Goal: Register for event/course

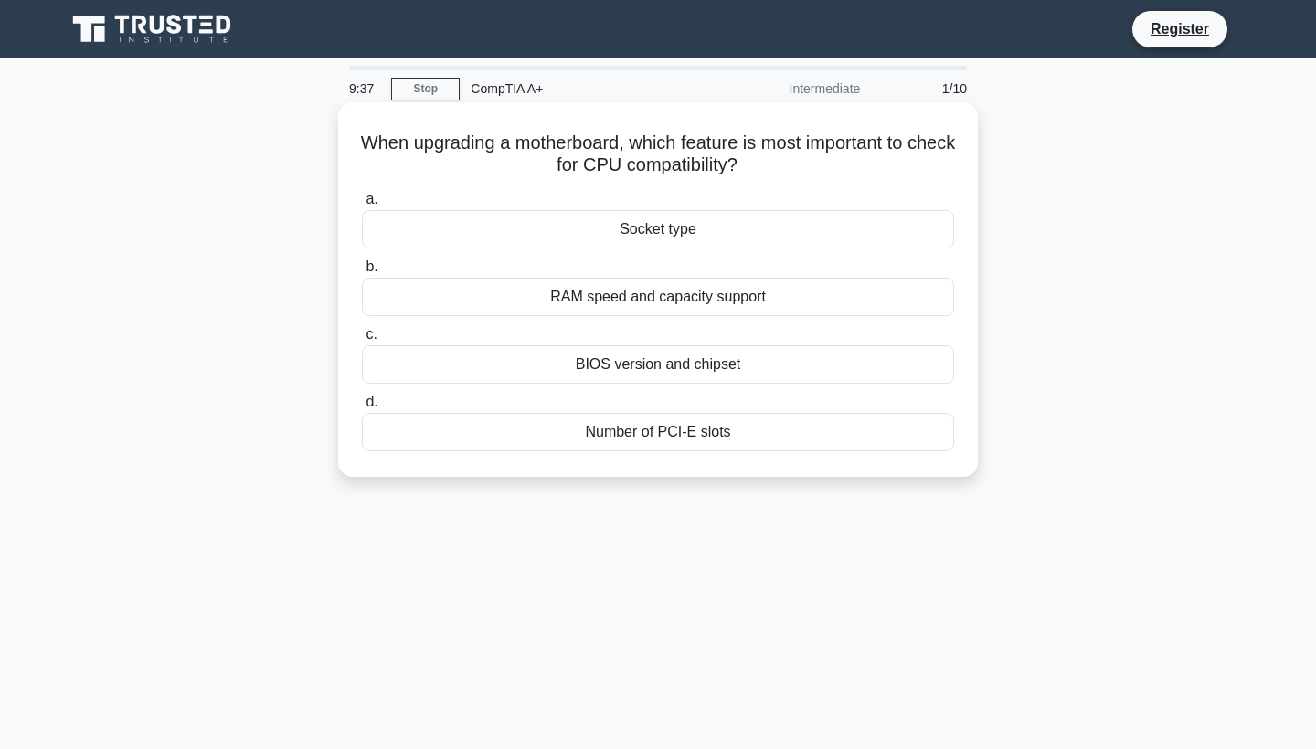
click at [667, 302] on div "RAM speed and capacity support" at bounding box center [658, 297] width 592 height 38
click at [362, 273] on input "b. RAM speed and capacity support" at bounding box center [362, 267] width 0 height 12
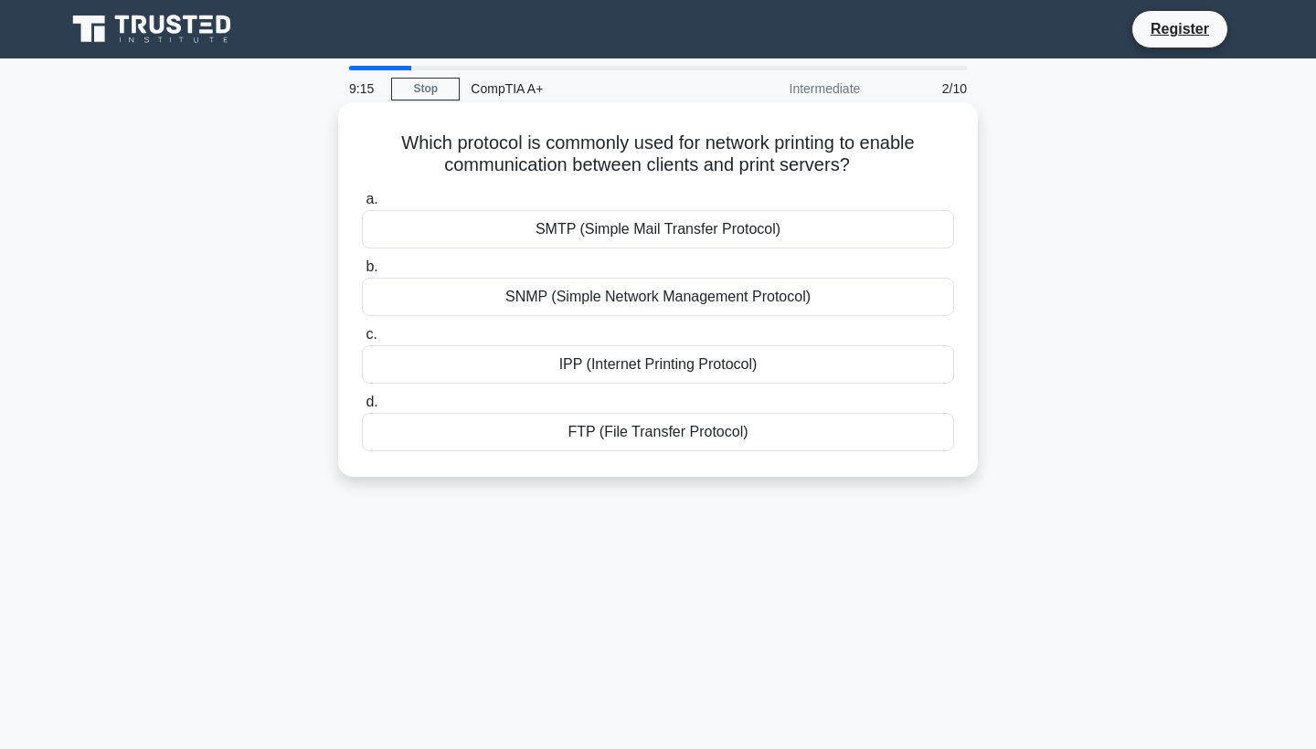
click at [658, 363] on div "IPP (Internet Printing Protocol)" at bounding box center [658, 364] width 592 height 38
click at [362, 341] on input "c. IPP (Internet Printing Protocol)" at bounding box center [362, 335] width 0 height 12
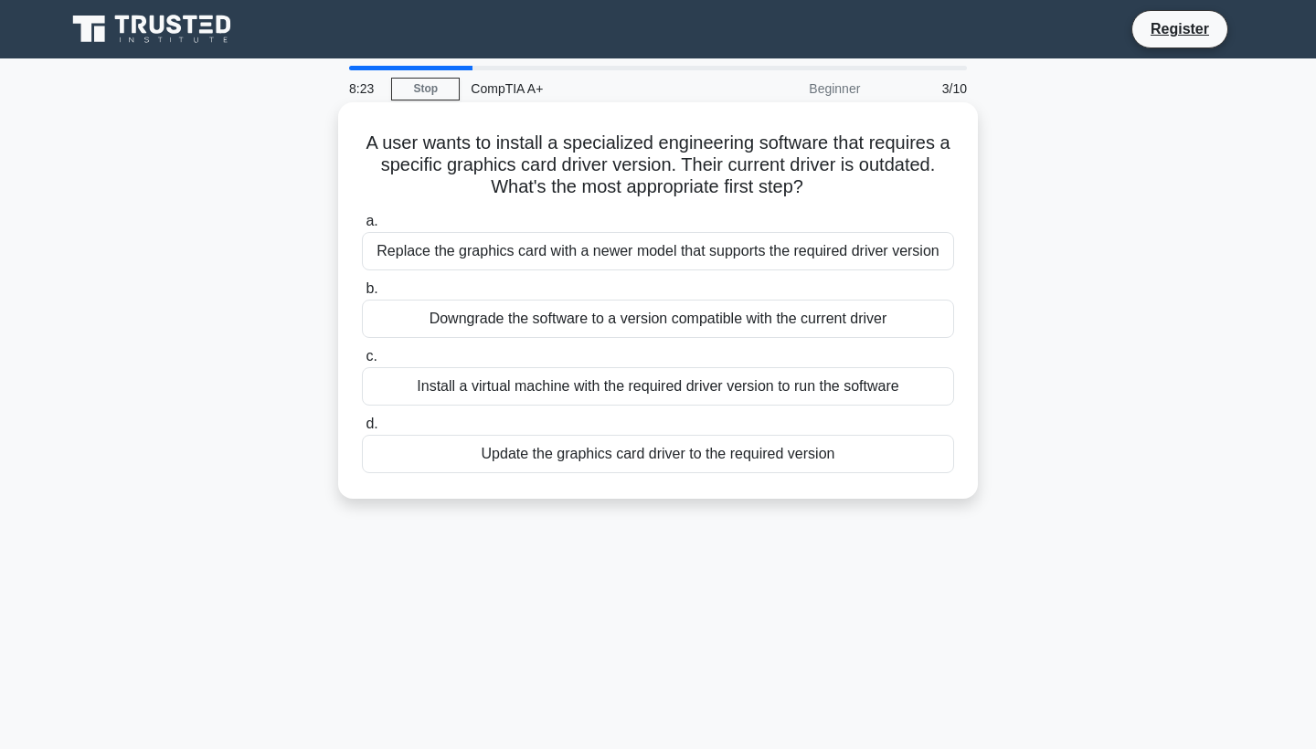
click at [595, 456] on div "Update the graphics card driver to the required version" at bounding box center [658, 454] width 592 height 38
click at [362, 430] on input "d. Update the graphics card driver to the required version" at bounding box center [362, 425] width 0 height 12
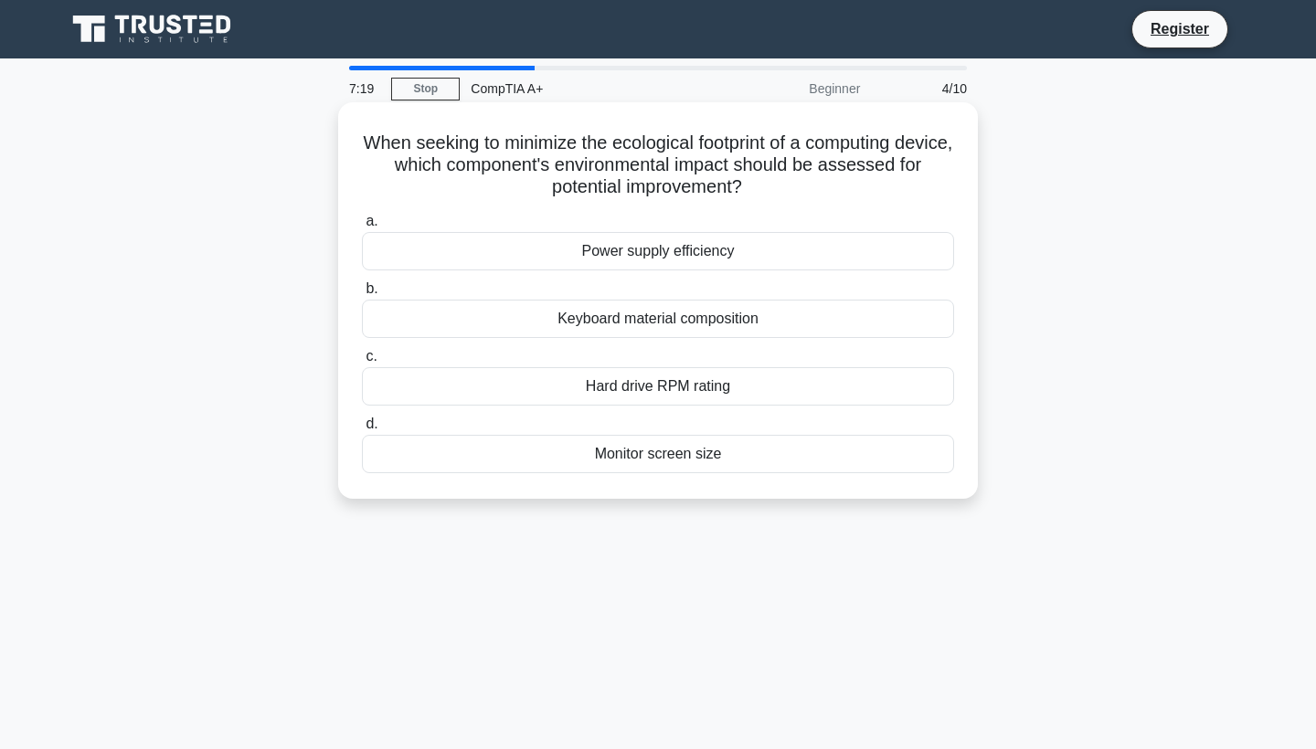
click at [670, 260] on div "Power supply efficiency" at bounding box center [658, 251] width 592 height 38
click at [362, 228] on input "a. Power supply efficiency" at bounding box center [362, 222] width 0 height 12
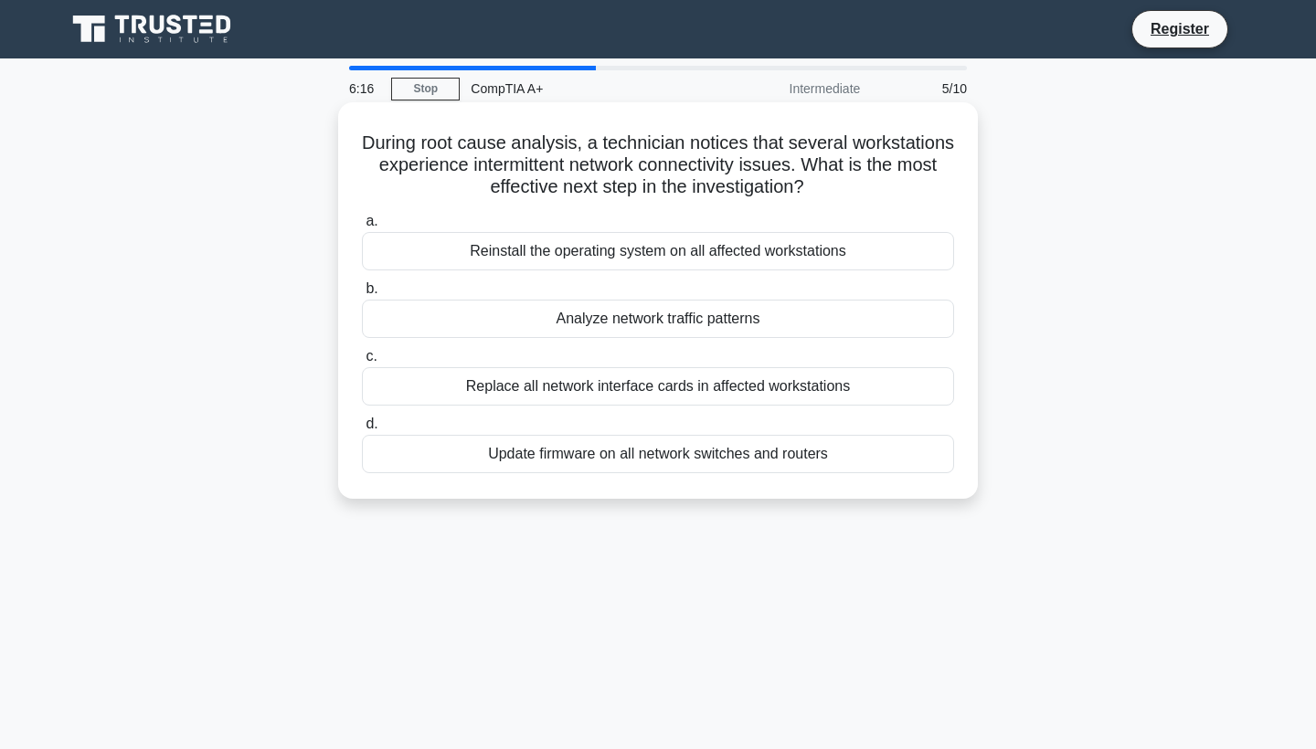
click at [603, 324] on div "Analyze network traffic patterns" at bounding box center [658, 319] width 592 height 38
click at [362, 295] on input "b. Analyze network traffic patterns" at bounding box center [362, 289] width 0 height 12
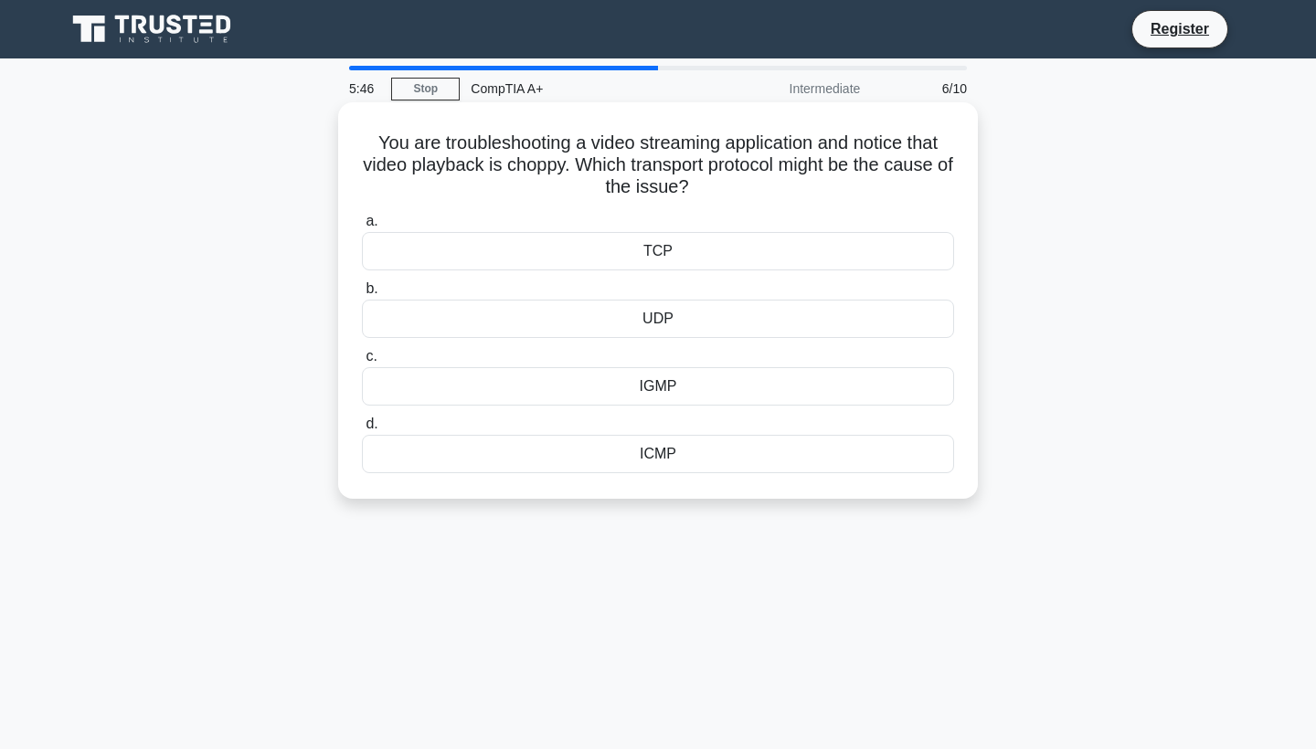
click at [654, 250] on div "TCP" at bounding box center [658, 251] width 592 height 38
click at [362, 228] on input "a. TCP" at bounding box center [362, 222] width 0 height 12
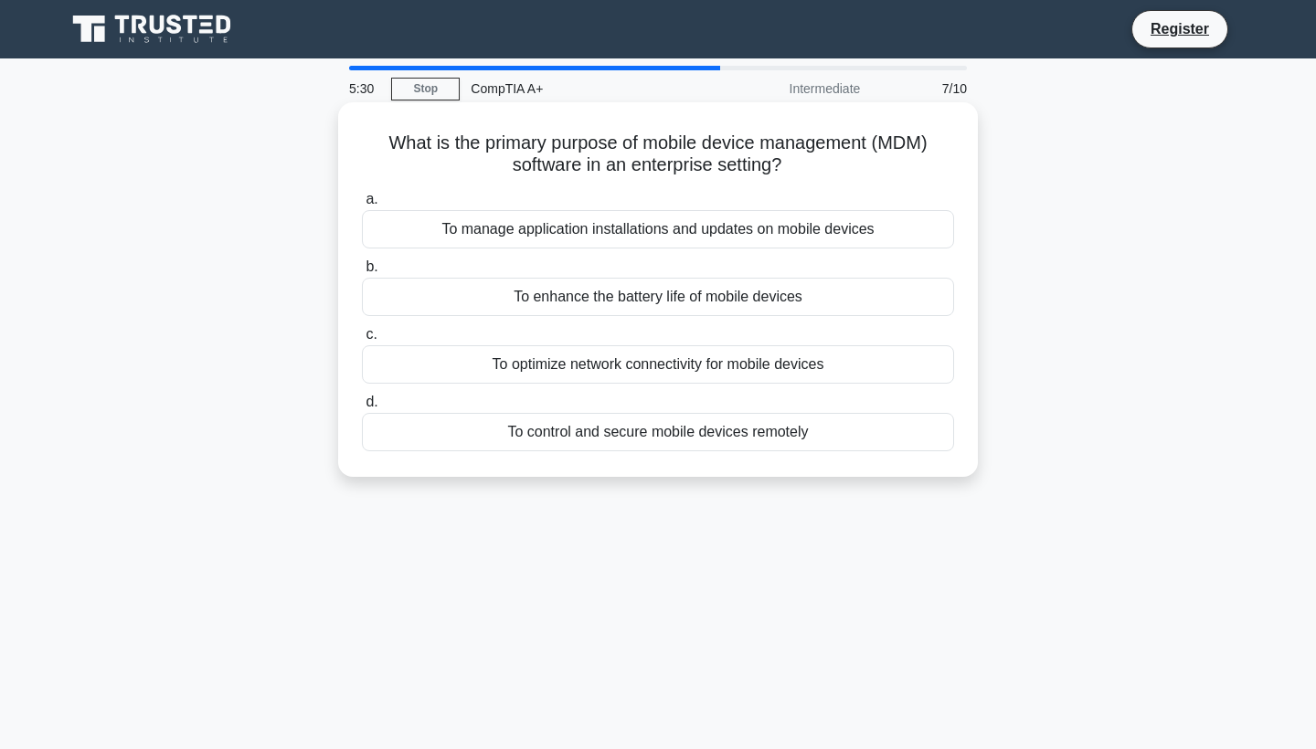
click at [775, 237] on div "To manage application installations and updates on mobile devices" at bounding box center [658, 229] width 592 height 38
click at [362, 206] on input "a. To manage application installations and updates on mobile devices" at bounding box center [362, 200] width 0 height 12
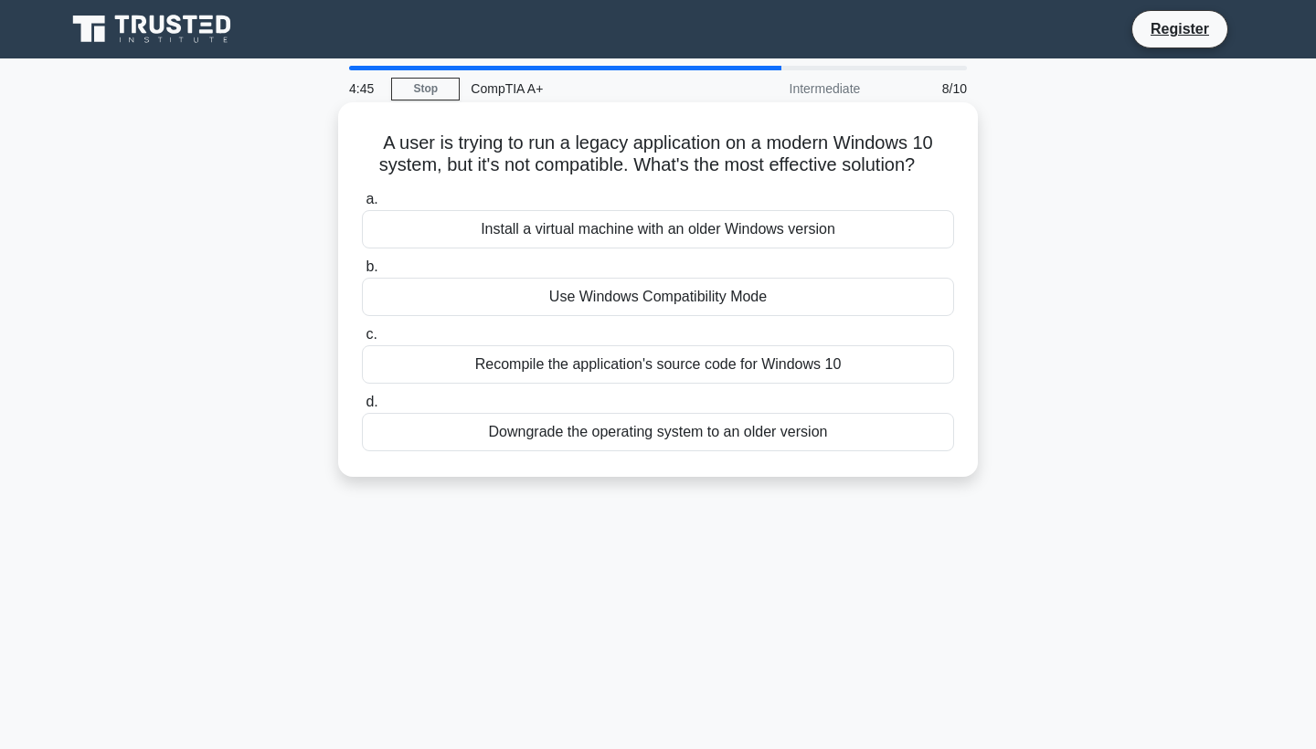
click at [644, 235] on div "Install a virtual machine with an older Windows version" at bounding box center [658, 229] width 592 height 38
click at [362, 206] on input "a. Install a virtual machine with an older Windows version" at bounding box center [362, 200] width 0 height 12
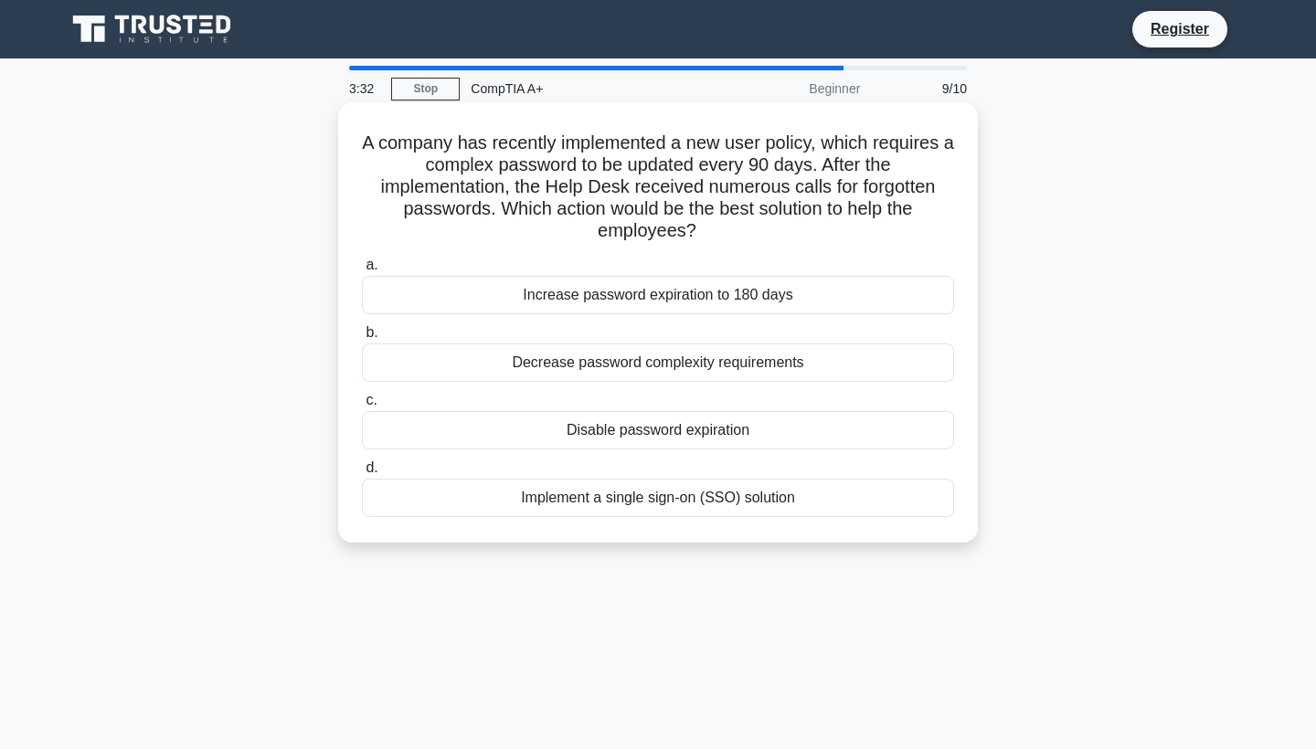
click at [648, 501] on div "Implement a single sign-on (SSO) solution" at bounding box center [658, 498] width 592 height 38
click at [362, 474] on input "d. Implement a single sign-on (SSO) solution" at bounding box center [362, 468] width 0 height 12
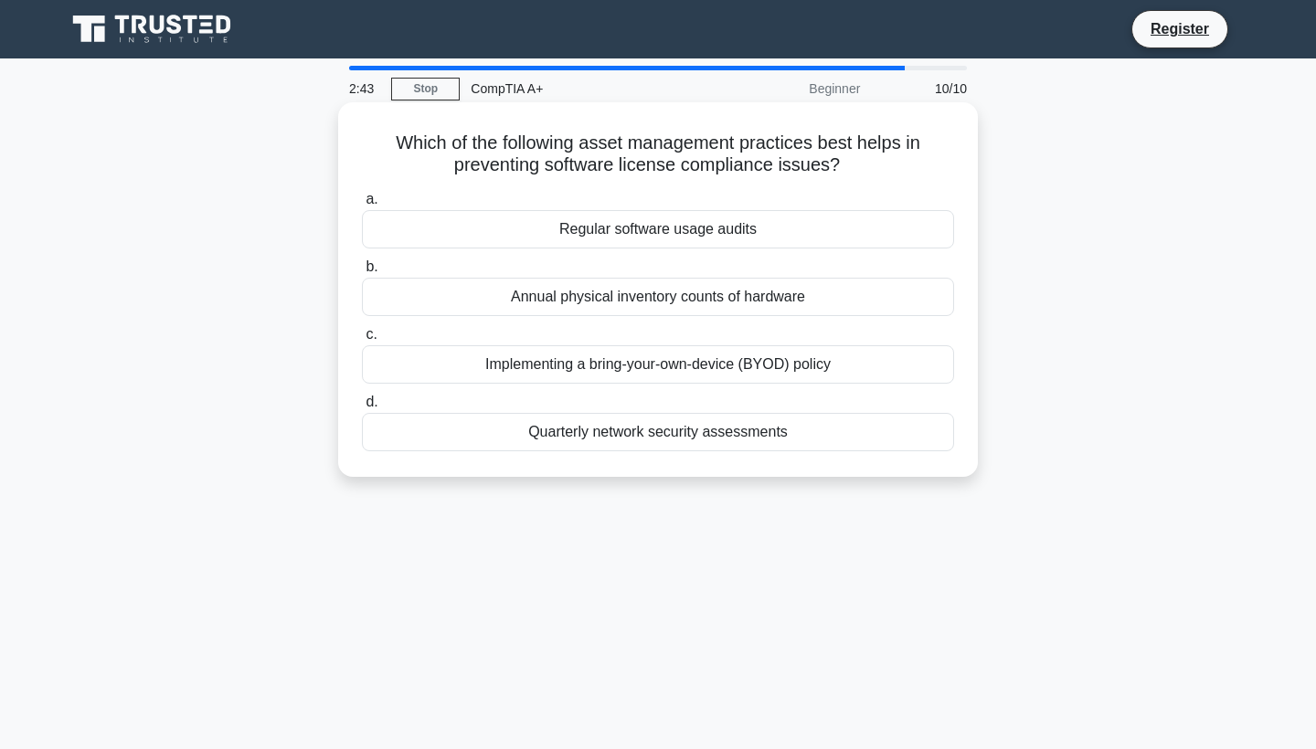
click at [625, 369] on div "Implementing a bring-your-own-device (BYOD) policy" at bounding box center [658, 364] width 592 height 38
click at [362, 341] on input "c. Implementing a bring-your-own-device (BYOD) policy" at bounding box center [362, 335] width 0 height 12
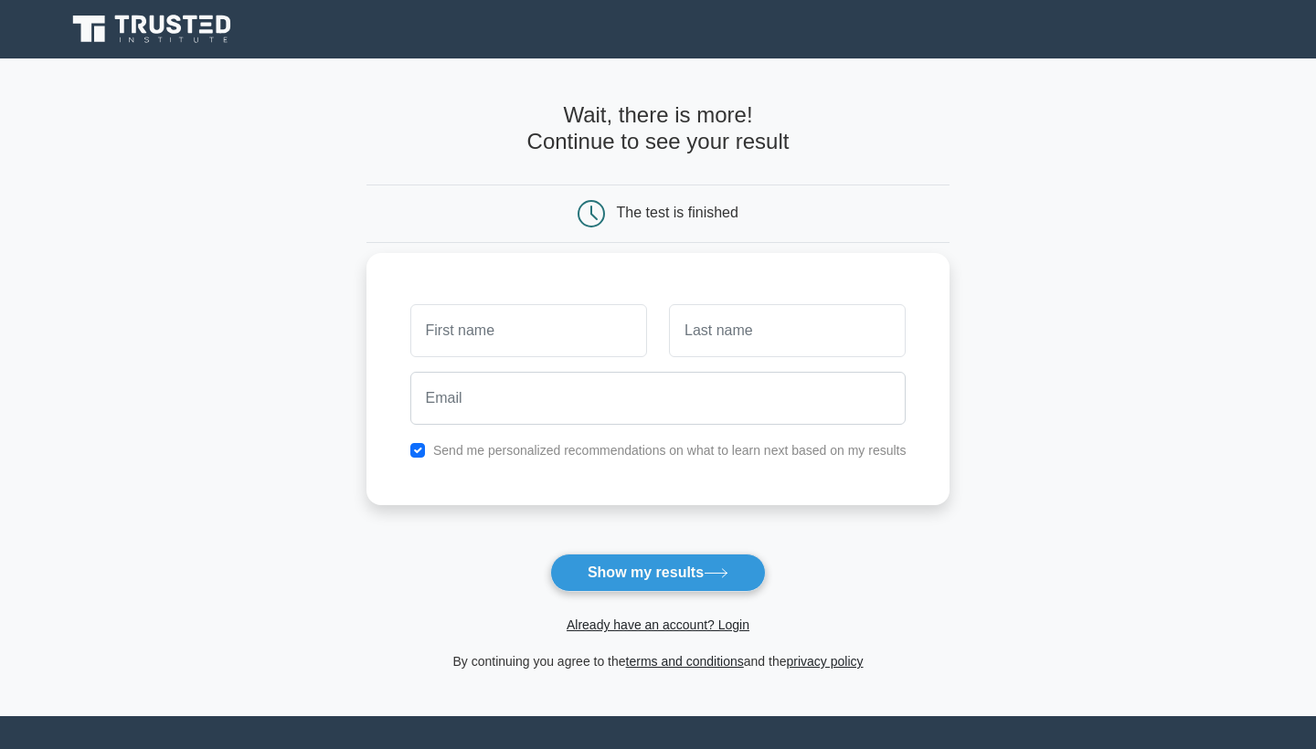
click at [524, 336] on input "text" at bounding box center [528, 330] width 237 height 53
type input "Aytaj"
type input "Mammadli"
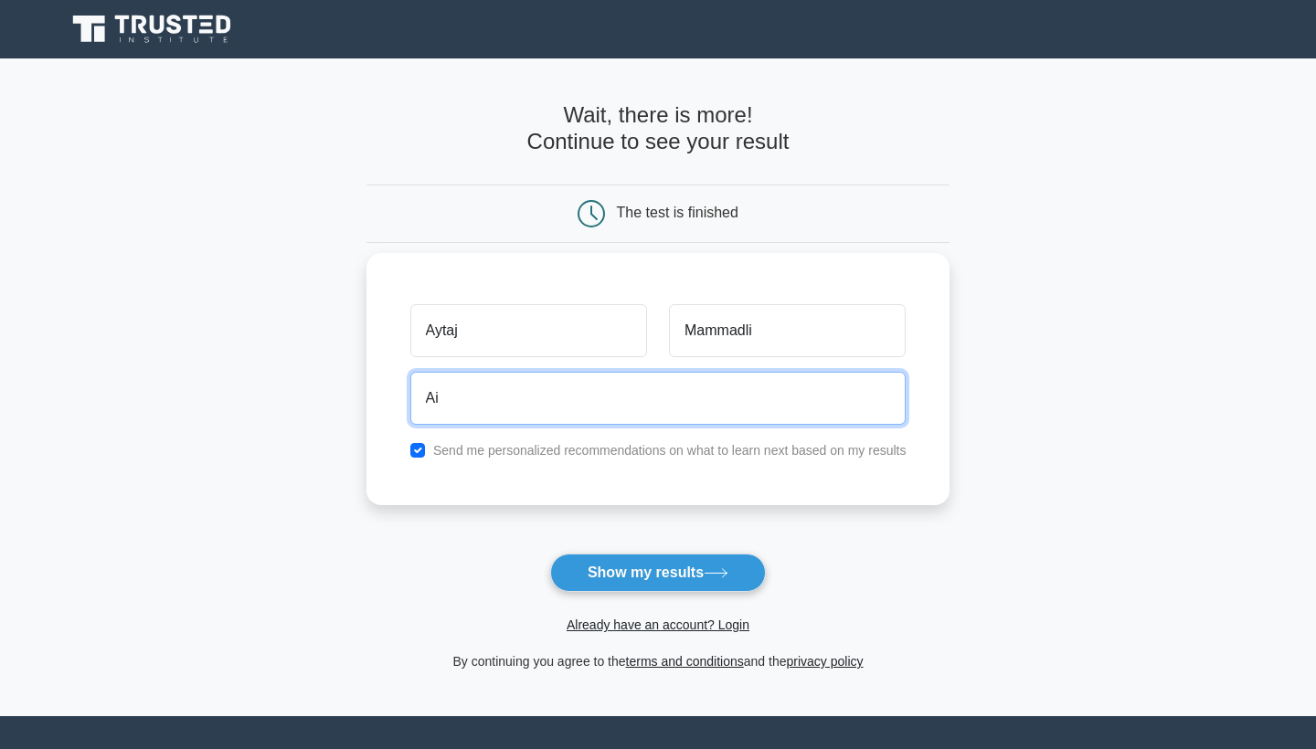
type input "A"
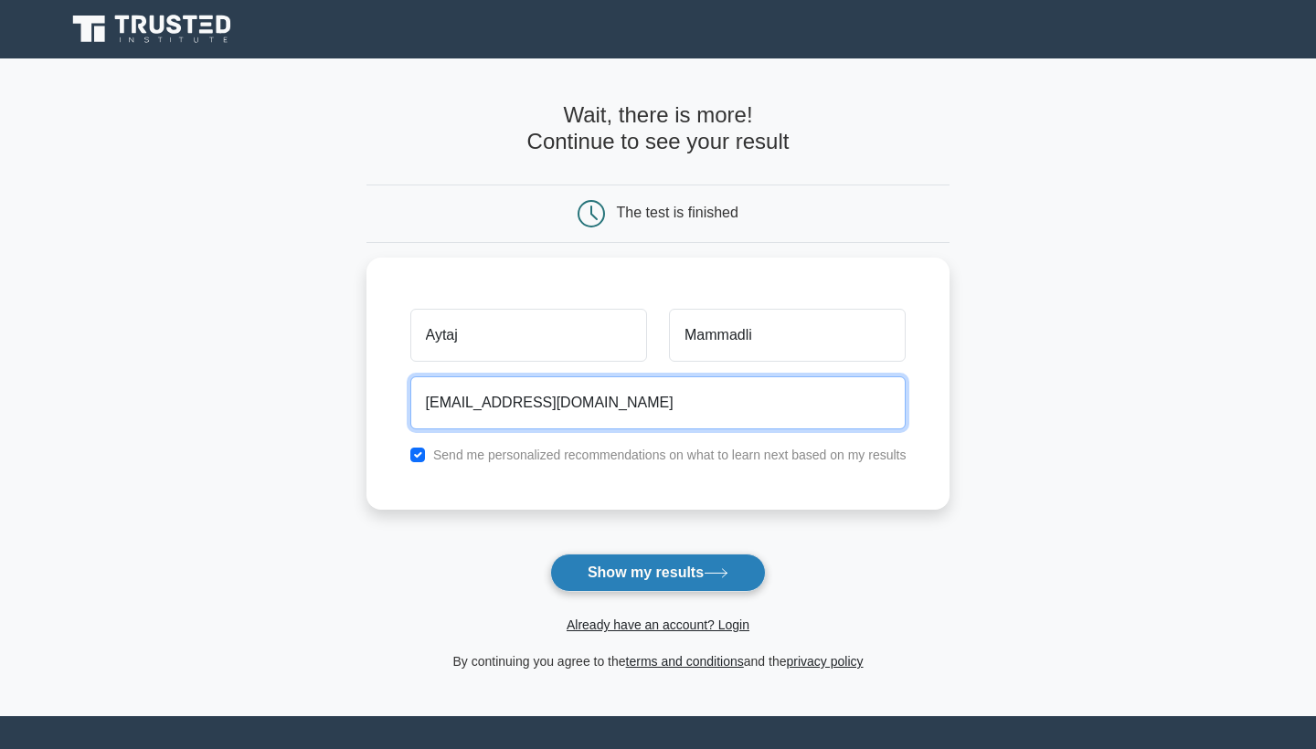
type input "[EMAIL_ADDRESS][DOMAIN_NAME]"
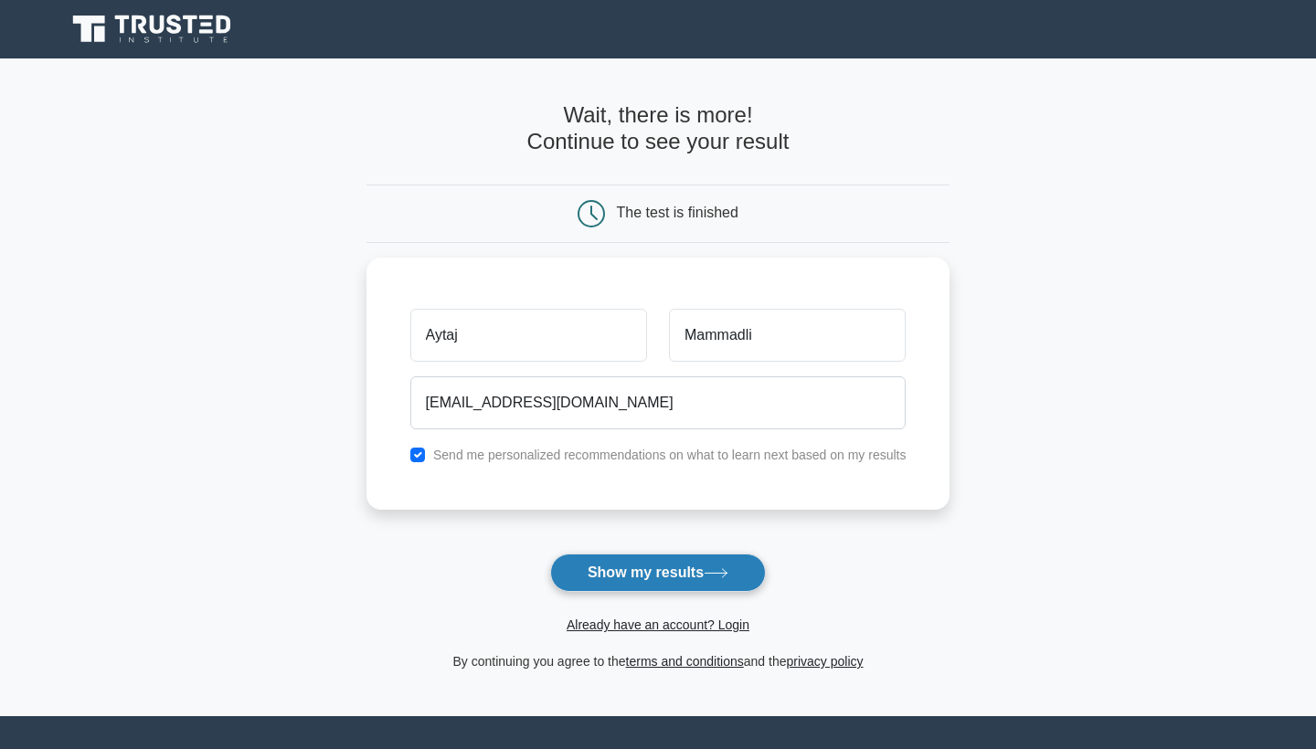
click at [718, 579] on button "Show my results" at bounding box center [658, 573] width 216 height 38
